Goal: Use online tool/utility: Utilize a website feature to perform a specific function

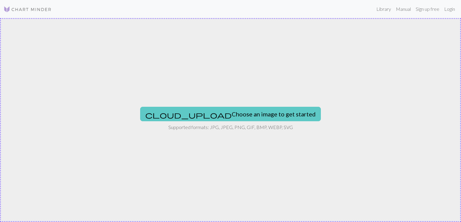
click at [250, 115] on button "cloud_upload Choose an image to get started" at bounding box center [230, 114] width 181 height 14
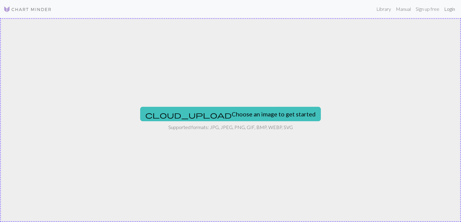
click at [452, 13] on link "Login" at bounding box center [450, 9] width 16 height 12
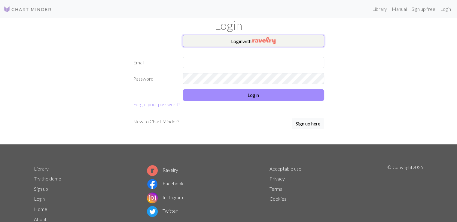
click at [260, 41] on img "button" at bounding box center [263, 40] width 23 height 7
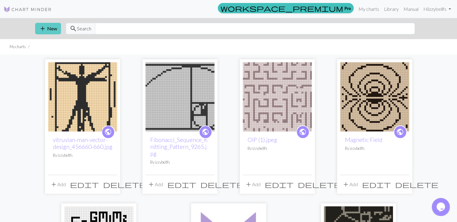
click at [44, 24] on span "add" at bounding box center [42, 28] width 7 height 8
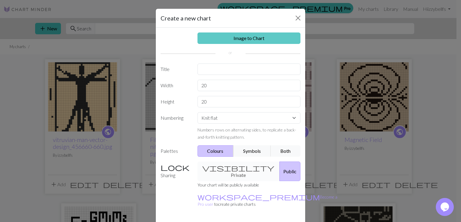
click at [254, 34] on link "Image to Chart" at bounding box center [249, 37] width 103 height 11
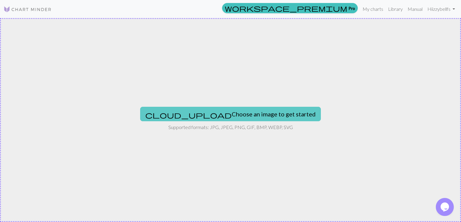
click at [236, 113] on button "cloud_upload Choose an image to get started" at bounding box center [230, 114] width 181 height 14
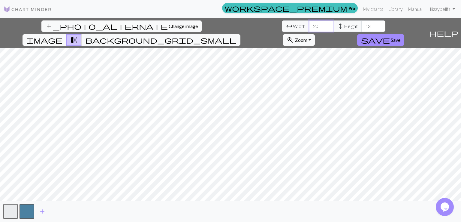
click at [309, 25] on input "20" at bounding box center [321, 25] width 24 height 11
type input "2"
type input "40"
click at [362, 28] on input "13" at bounding box center [374, 25] width 24 height 11
type input "1"
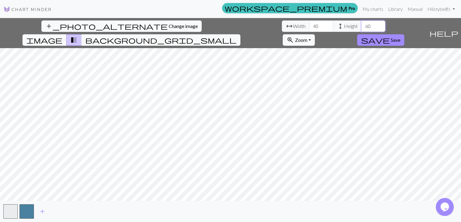
type input "60"
click at [95, 29] on div "add_photo_alternate Change image arrow_range Width 40 height Height 60 image tr…" at bounding box center [230, 120] width 461 height 204
click at [182, 202] on div "add_photo_alternate Change image arrow_range Width 40 height Height 60 image tr…" at bounding box center [230, 120] width 461 height 204
click at [410, 32] on div "add_photo_alternate Change image arrow_range Width 40 height Height 60 image tr…" at bounding box center [213, 33] width 427 height 30
click at [390, 36] on span "save" at bounding box center [375, 40] width 29 height 8
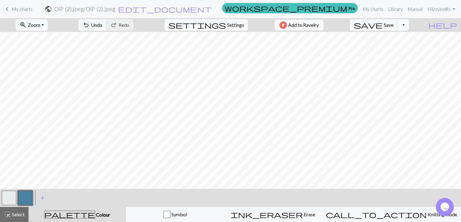
scroll to position [129, 0]
click at [6, 195] on button "button" at bounding box center [9, 197] width 14 height 14
click at [24, 199] on button "button" at bounding box center [25, 197] width 14 height 14
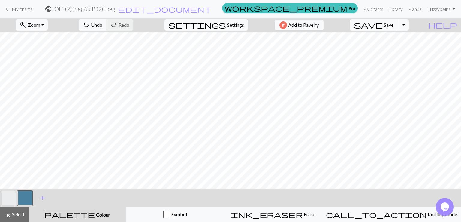
click at [13, 196] on button "button" at bounding box center [9, 197] width 14 height 14
click at [24, 195] on button "button" at bounding box center [25, 197] width 14 height 14
click at [11, 194] on button "button" at bounding box center [9, 197] width 14 height 14
click at [30, 193] on button "button" at bounding box center [25, 197] width 14 height 14
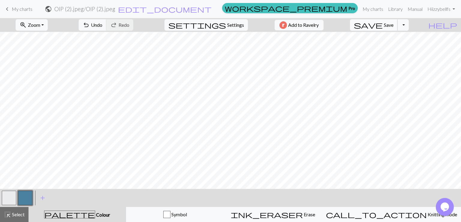
click at [398, 28] on button "save Save Save" at bounding box center [374, 24] width 48 height 11
click at [28, 9] on span "My charts" at bounding box center [22, 9] width 21 height 6
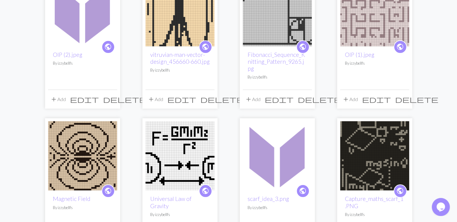
scroll to position [89, 0]
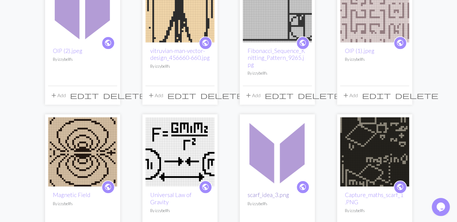
click at [264, 191] on link "scarf_idea_3.png" at bounding box center [268, 194] width 41 height 7
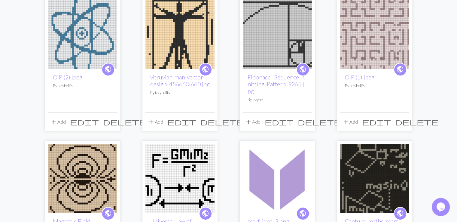
scroll to position [67, 0]
